Goal: Check status

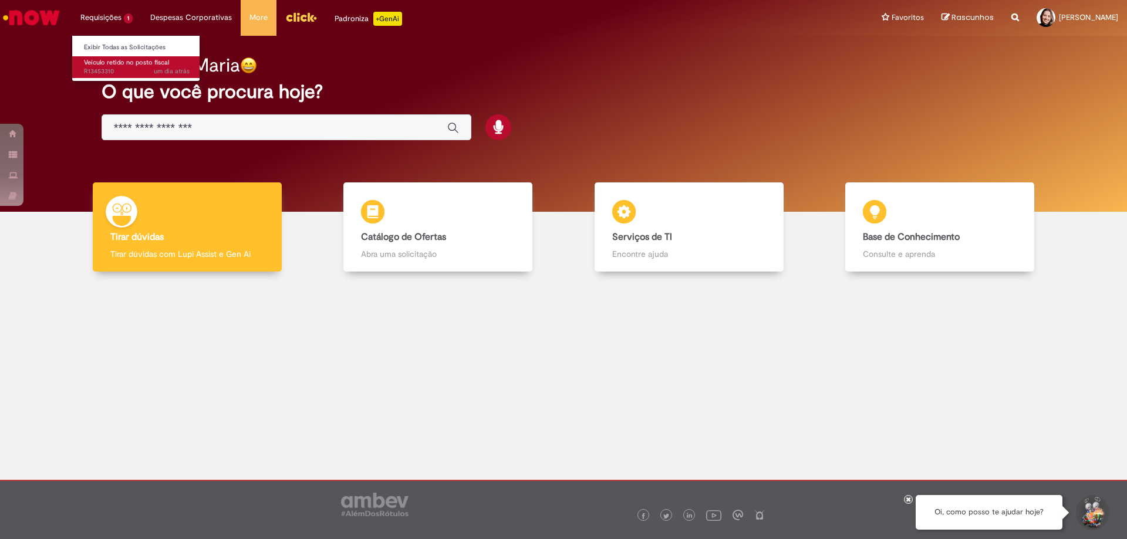
click at [120, 70] on span "um dia atrás um dia atrás R13453310" at bounding box center [137, 71] width 106 height 9
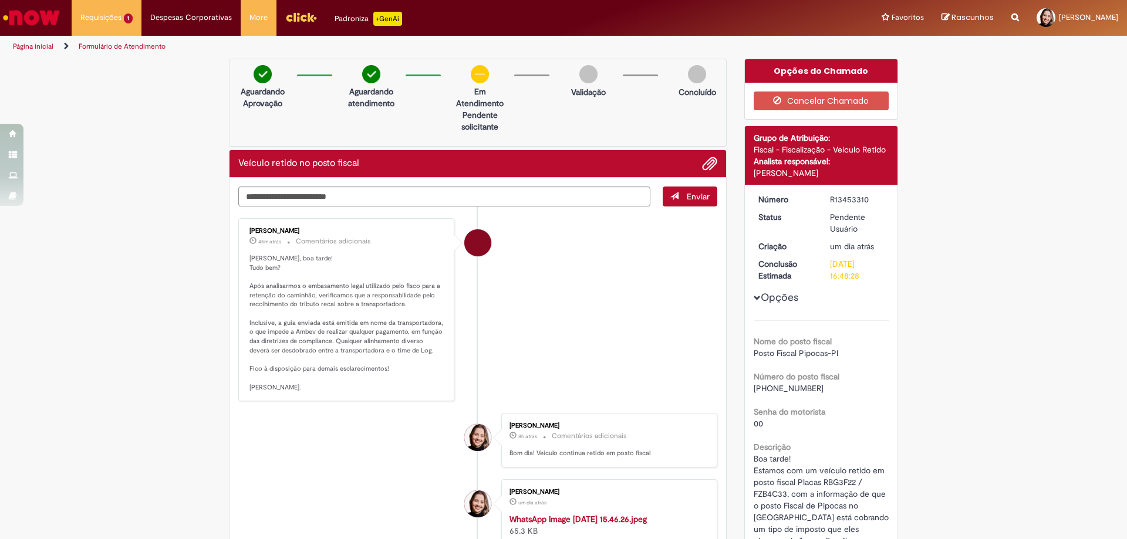
drag, startPoint x: 869, startPoint y: 200, endPoint x: 817, endPoint y: 195, distance: 52.5
click at [821, 195] on dd "R13453310" at bounding box center [857, 200] width 72 height 12
copy div "R13453310"
drag, startPoint x: 247, startPoint y: 285, endPoint x: 411, endPoint y: 308, distance: 166.5
click at [411, 308] on p "[PERSON_NAME], boa tarde! Tudo bem? Após analisarmos o embasamento legal utiliz…" at bounding box center [346, 323] width 195 height 139
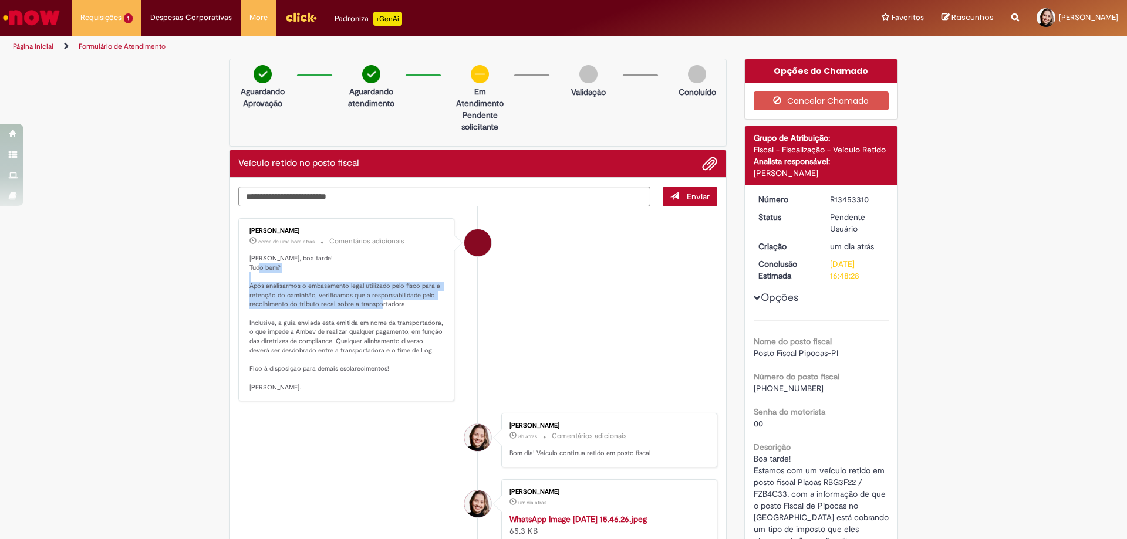
copy p "Após analisarmos o embasamento legal utilizado pelo fisco para a retenção do ca…"
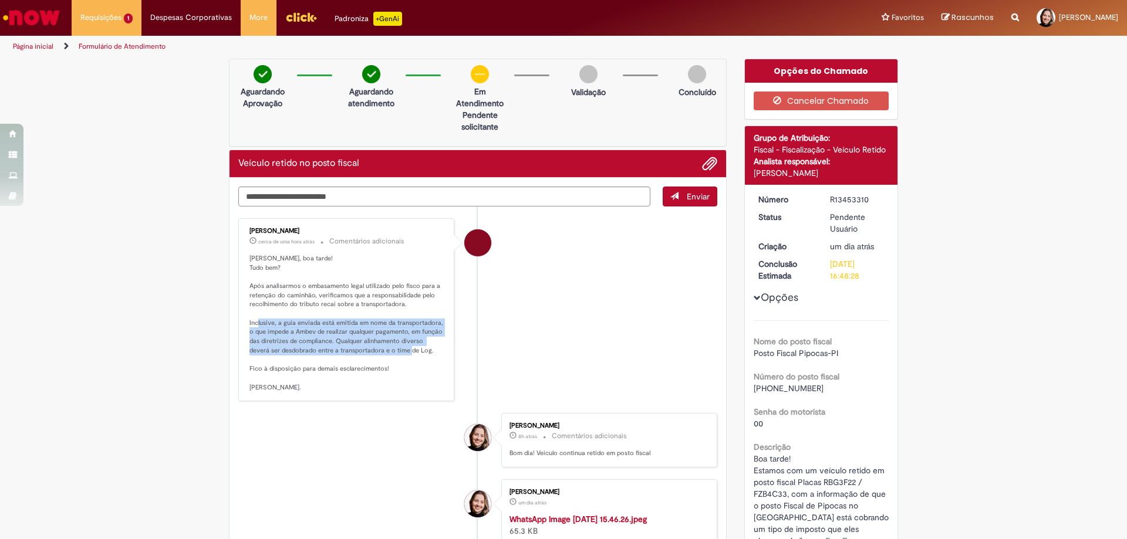
drag, startPoint x: 274, startPoint y: 322, endPoint x: 412, endPoint y: 358, distance: 143.1
click at [412, 358] on p "[PERSON_NAME], boa tarde! Tudo bem? Após analisarmos o embasamento legal utiliz…" at bounding box center [346, 323] width 195 height 139
copy p "a guia enviada está emitida em nome da transportadora, o que impede a Ambev de …"
click at [511, 370] on li "[PERSON_NAME] cerca de uma hora atrás cerca de uma hora atrás Comentários adici…" at bounding box center [477, 310] width 479 height 184
